Goal: Transaction & Acquisition: Subscribe to service/newsletter

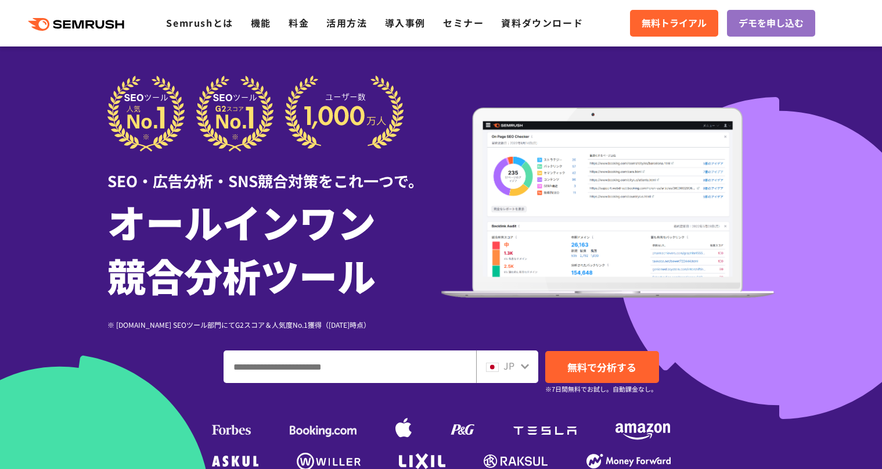
scroll to position [84, 0]
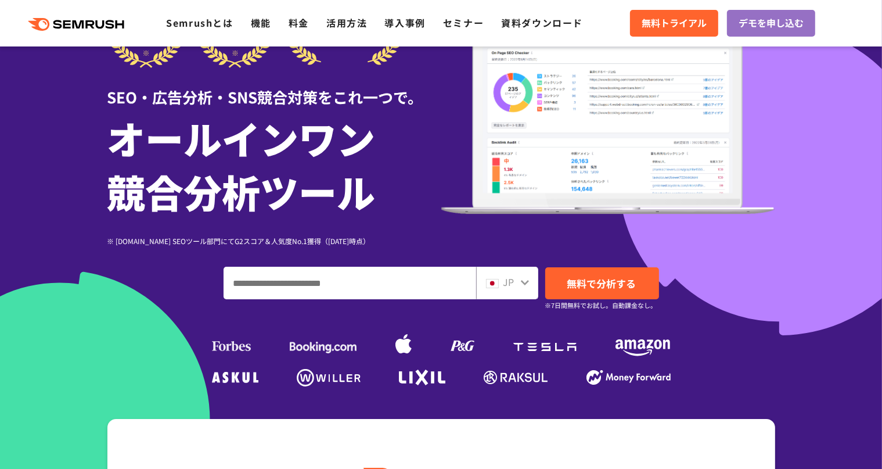
click at [358, 289] on input "ドメイン、キーワードまたはURLを入力してください" at bounding box center [349, 282] width 251 height 31
paste input "**********"
drag, startPoint x: 381, startPoint y: 283, endPoint x: 463, endPoint y: 285, distance: 81.9
click at [463, 285] on input "**********" at bounding box center [349, 282] width 251 height 31
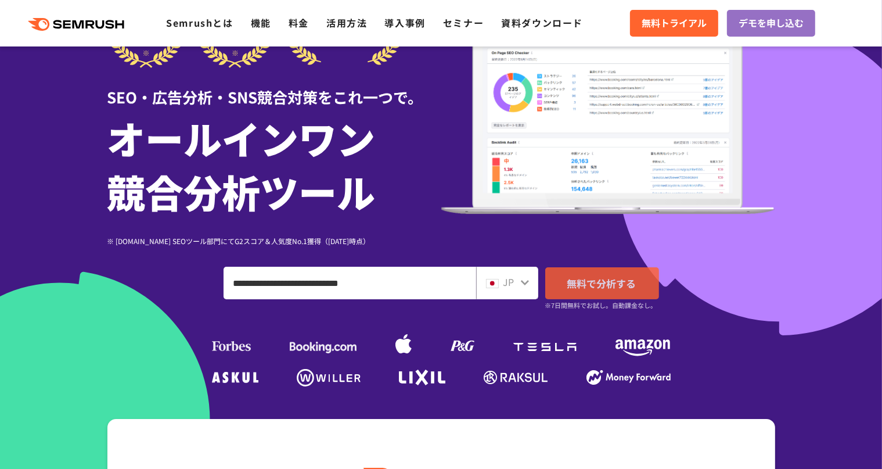
type input "**********"
click at [626, 285] on span "無料で分析する" at bounding box center [601, 283] width 69 height 15
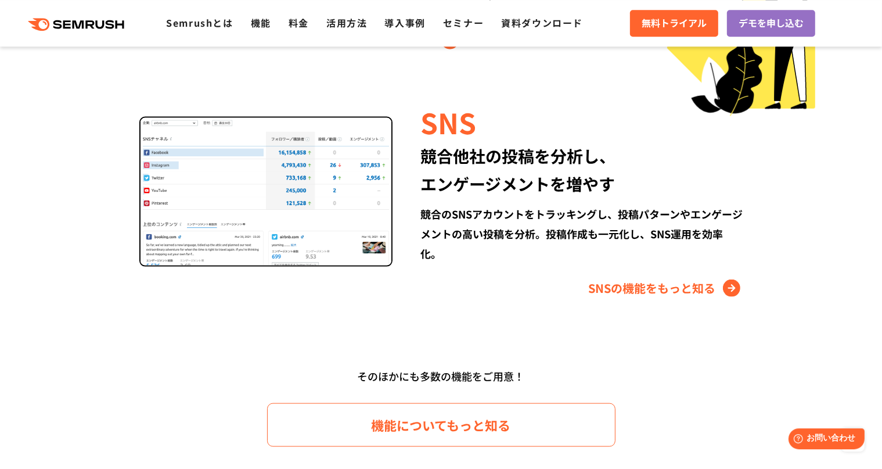
scroll to position [1589, 0]
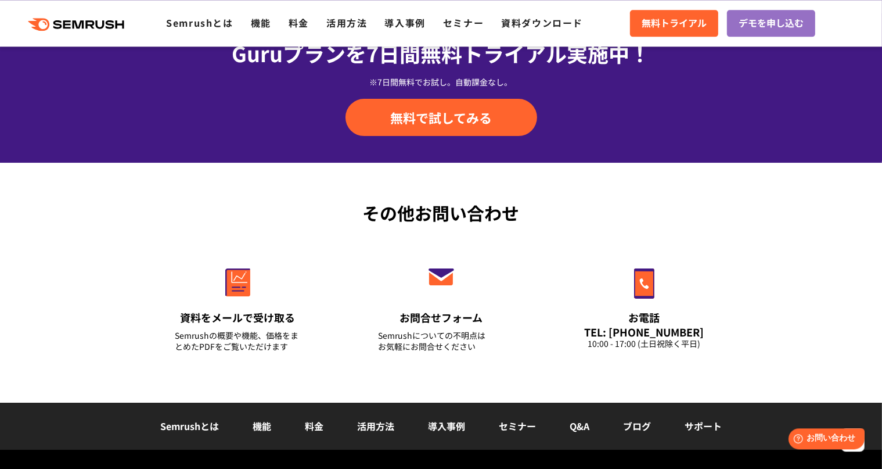
scroll to position [3847, 0]
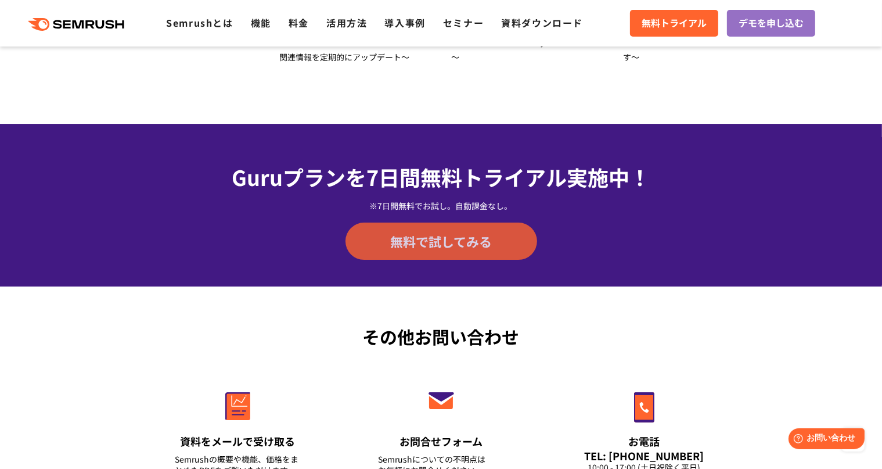
click at [439, 235] on span "無料で試してみる" at bounding box center [441, 240] width 102 height 17
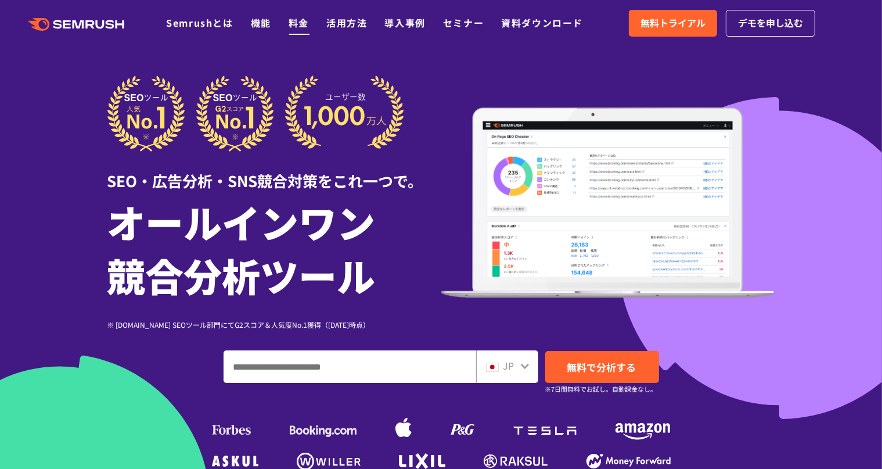
click at [301, 29] on link "料金" at bounding box center [299, 23] width 20 height 14
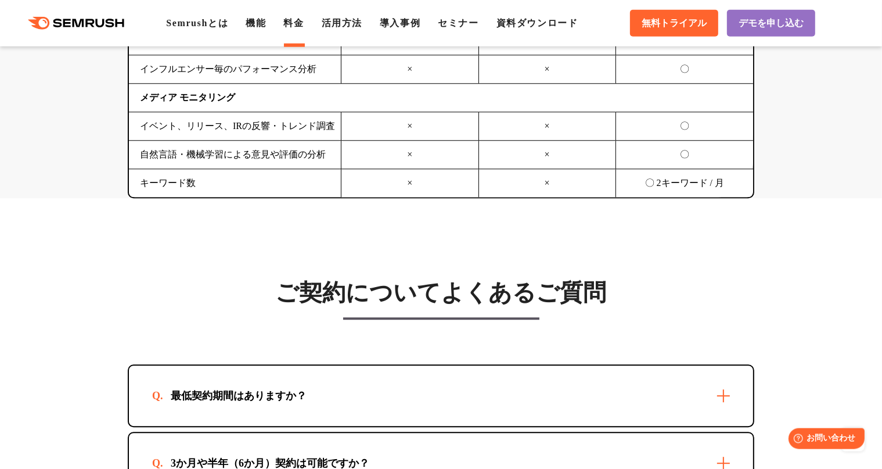
scroll to position [3346, 0]
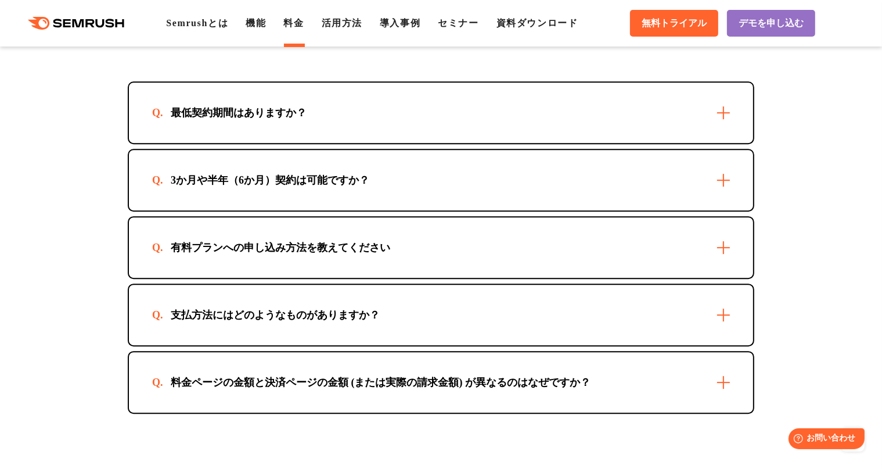
click at [470, 247] on div "有料プランへの申し込み方法を教えてください" at bounding box center [441, 247] width 624 height 60
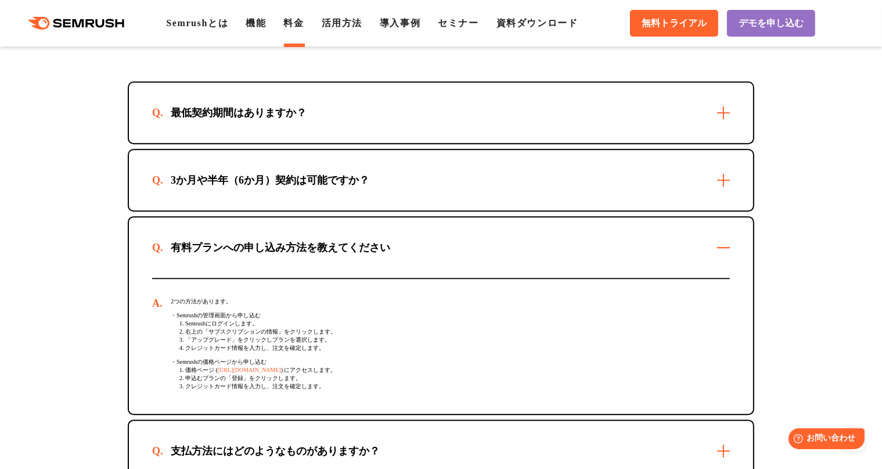
click at [281, 373] on link "https://ja.semrush.com/prices/" at bounding box center [249, 369] width 63 height 6
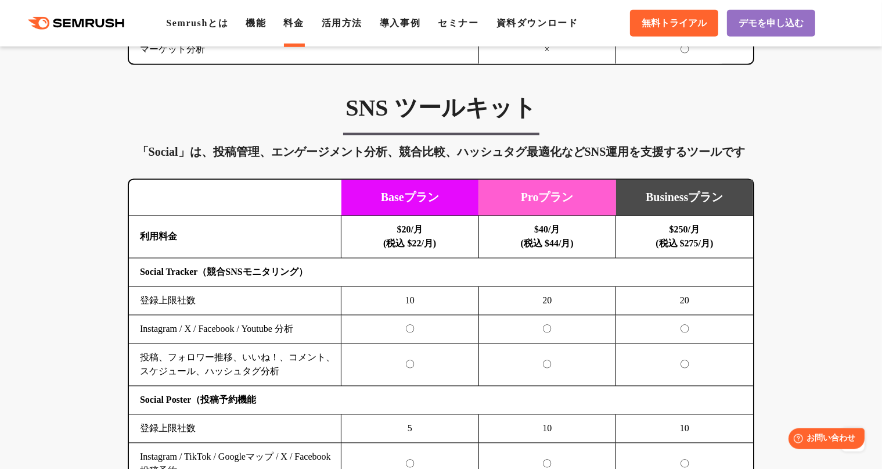
scroll to position [2258, 0]
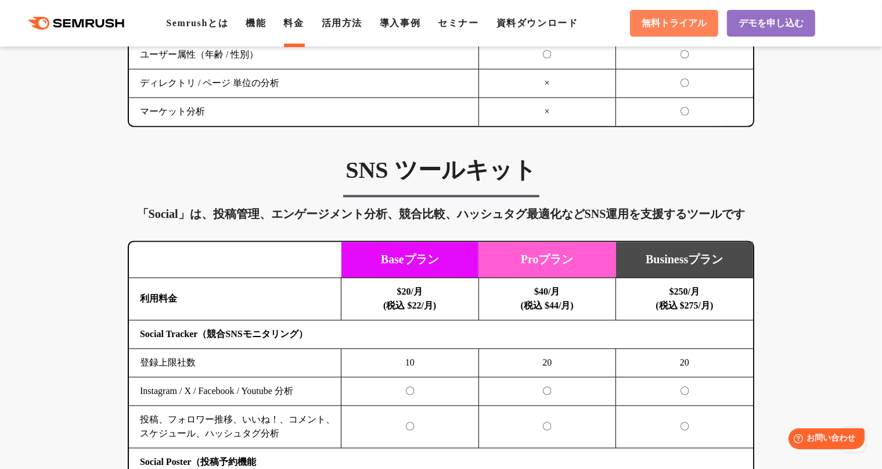
click at [648, 31] on link "無料トライアル" at bounding box center [674, 23] width 88 height 27
